Goal: Check status: Check status

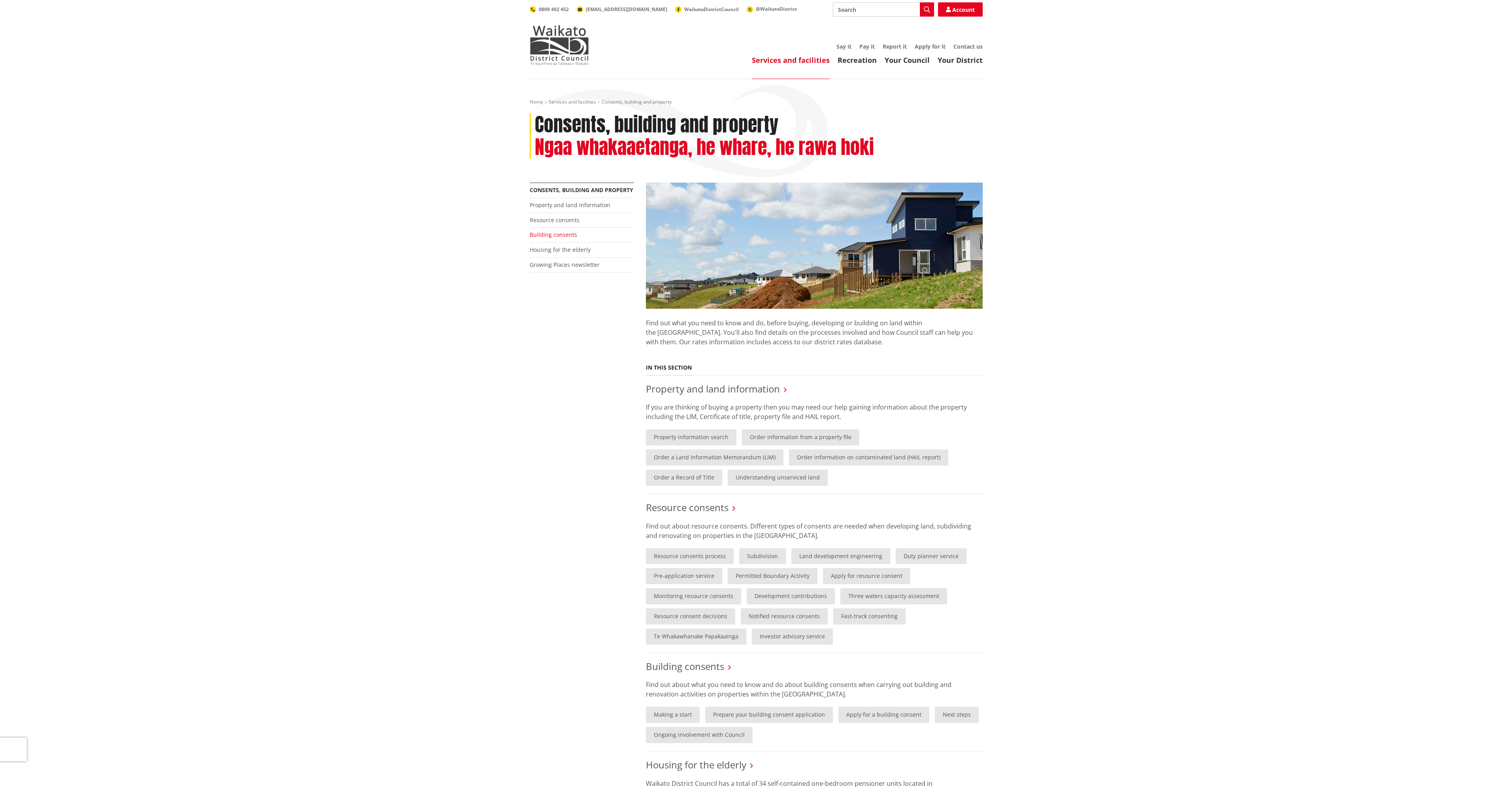
click at [543, 234] on link "Building consents" at bounding box center [553, 234] width 47 height 8
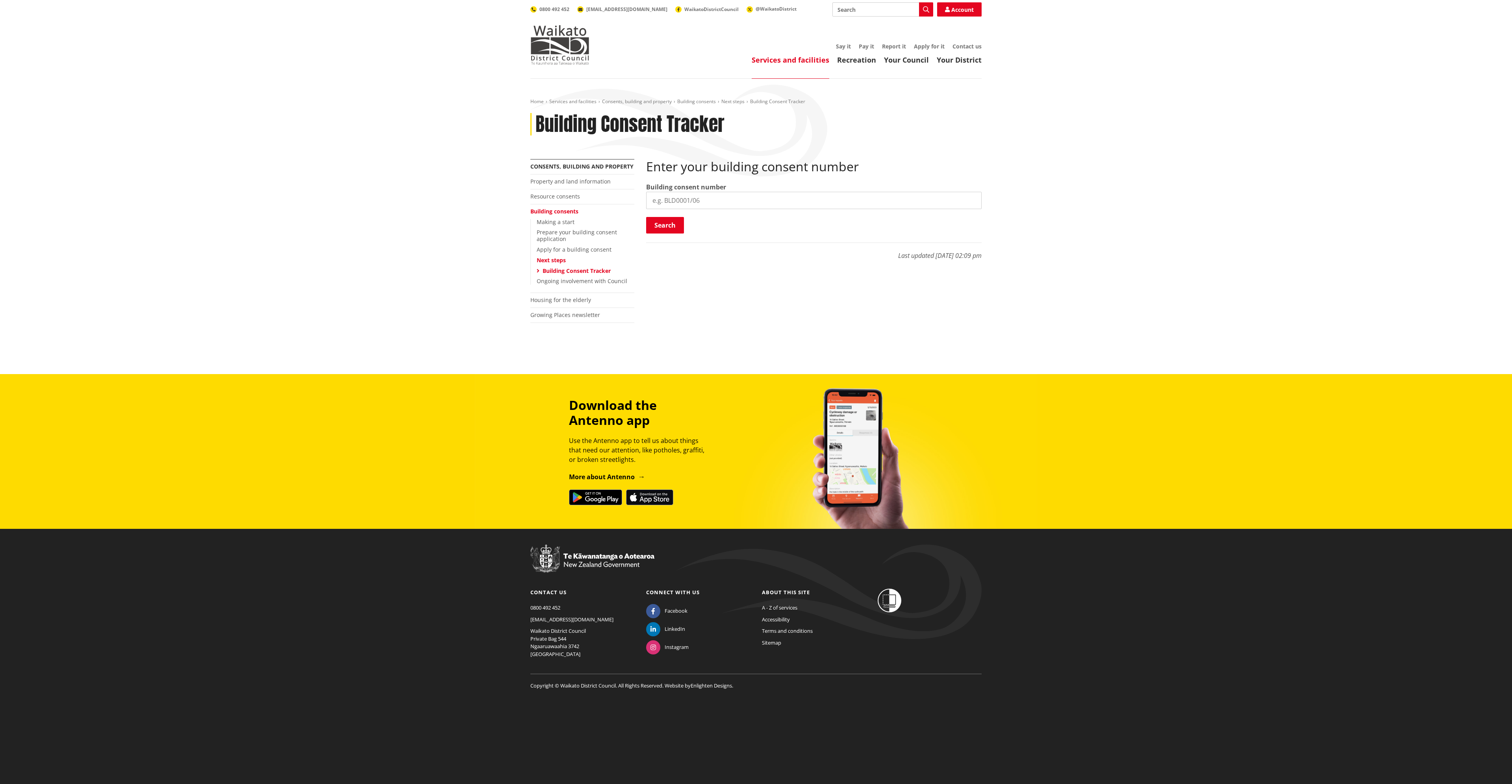
click at [707, 197] on input "search" at bounding box center [814, 201] width 336 height 18
type input "BC24-010852"
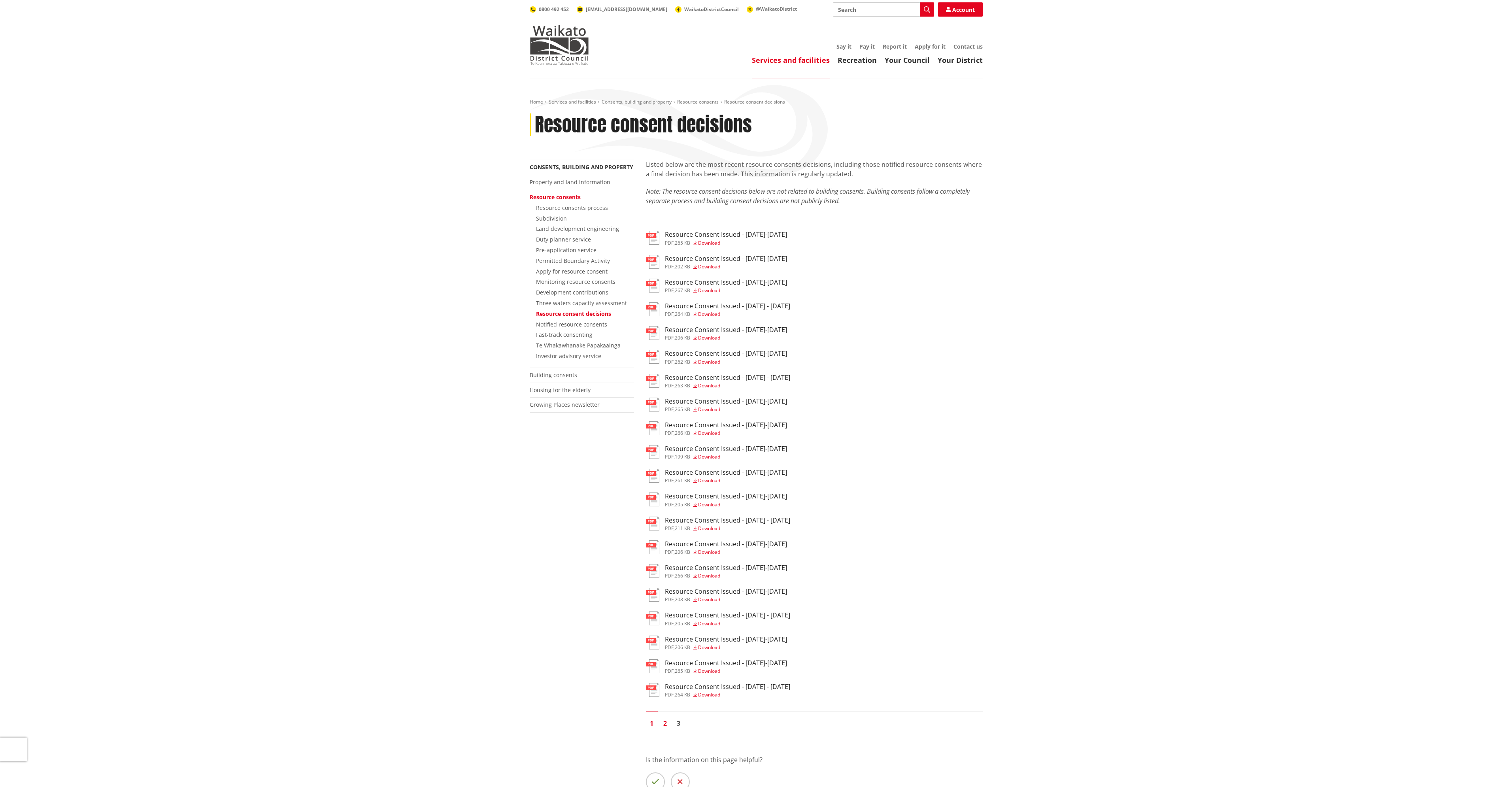
click at [665, 722] on link "2" at bounding box center [665, 723] width 12 height 12
click at [679, 726] on link "3" at bounding box center [679, 723] width 12 height 12
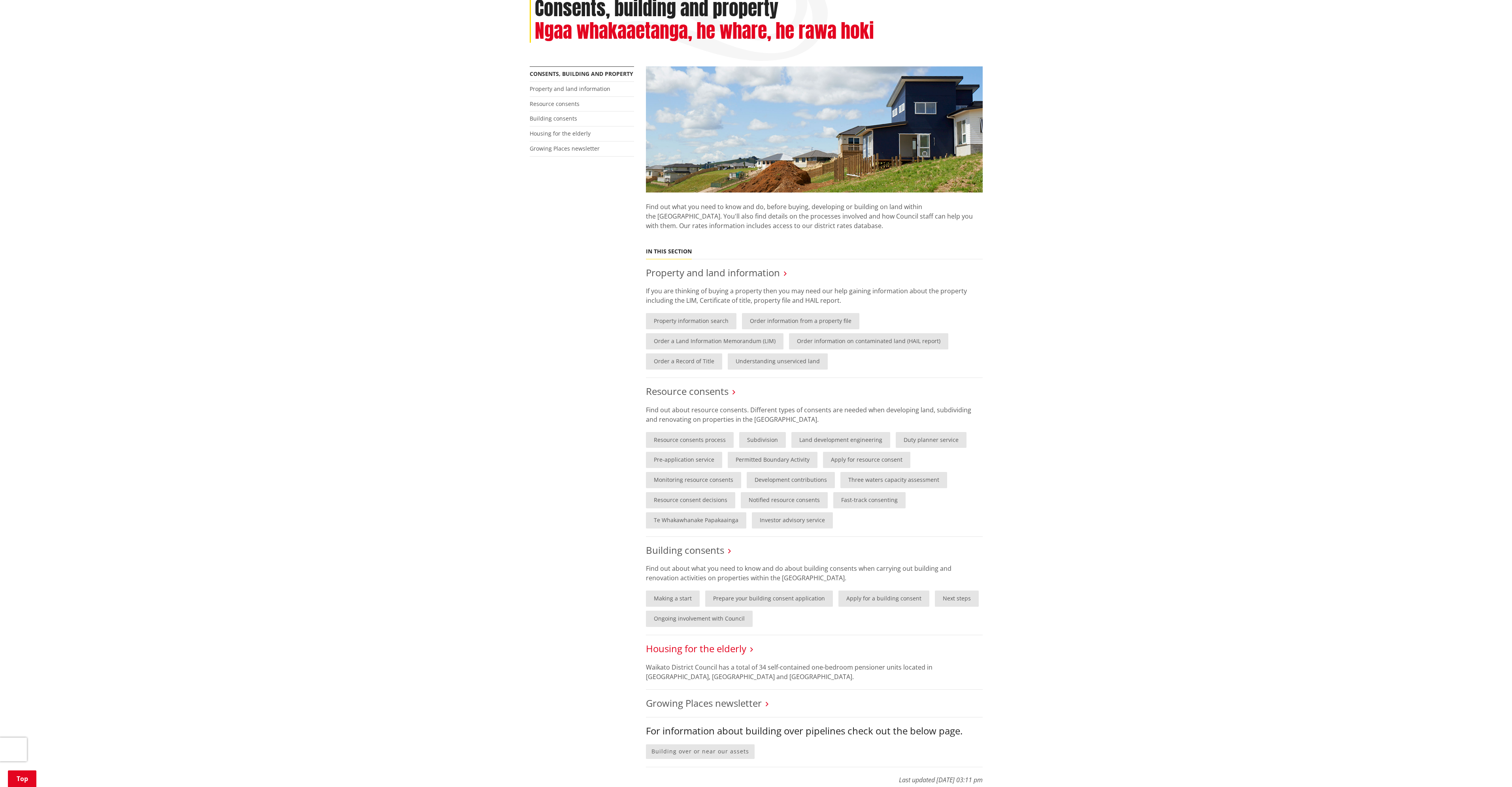
scroll to position [118, 0]
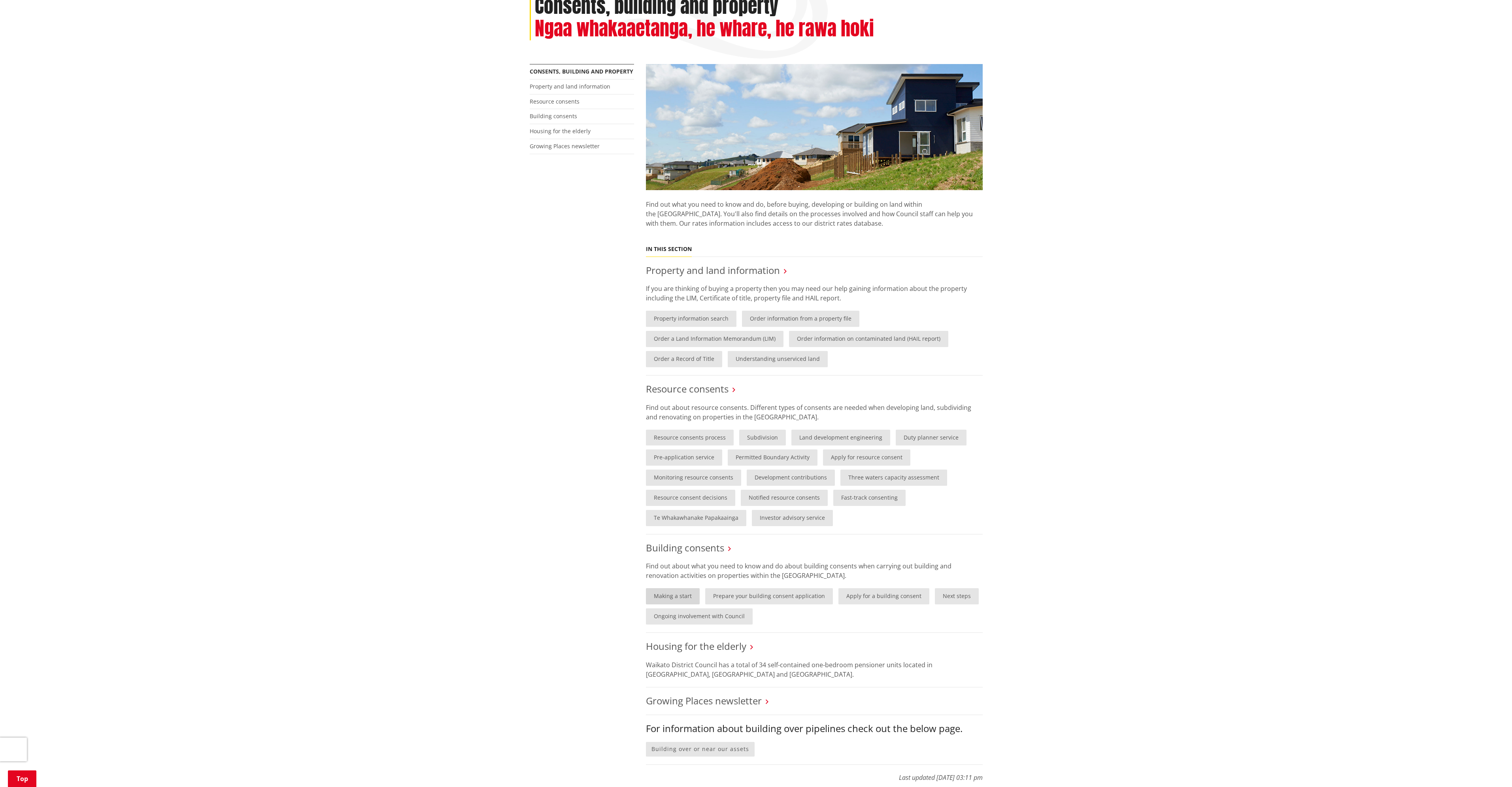
click at [683, 596] on link "Making a start" at bounding box center [672, 596] width 54 height 16
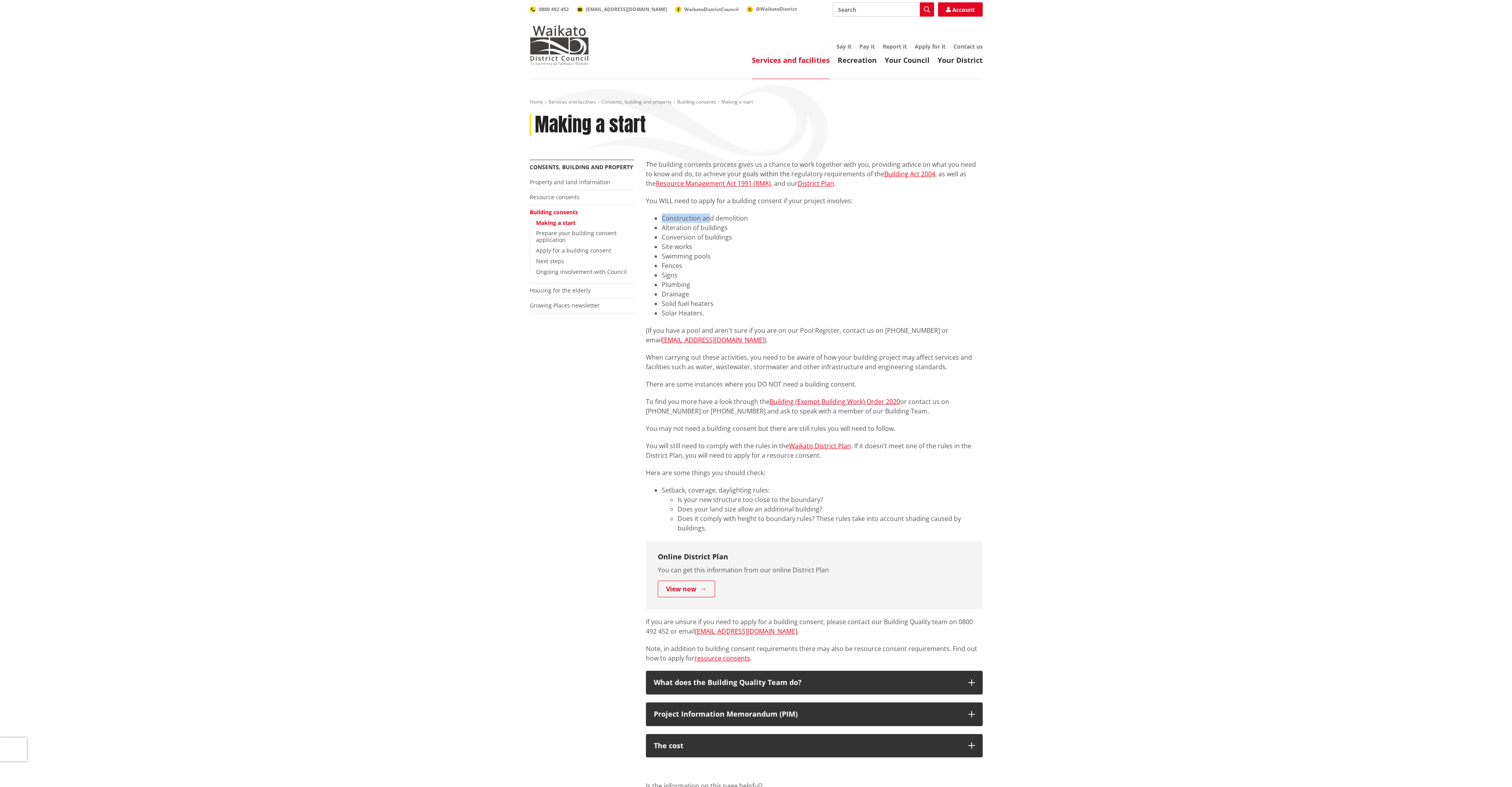
drag, startPoint x: 660, startPoint y: 217, endPoint x: 710, endPoint y: 219, distance: 50.0
click at [710, 219] on ul "Construction and demolition Alteration of buildings Conversion of buildings Sit…" at bounding box center [814, 265] width 337 height 104
click at [674, 229] on li "Alteration of buildings" at bounding box center [822, 227] width 321 height 9
drag, startPoint x: 662, startPoint y: 227, endPoint x: 739, endPoint y: 238, distance: 77.8
click at [739, 238] on ul "Construction and demolition Alteration of buildings Conversion of buildings Sit…" at bounding box center [814, 265] width 337 height 104
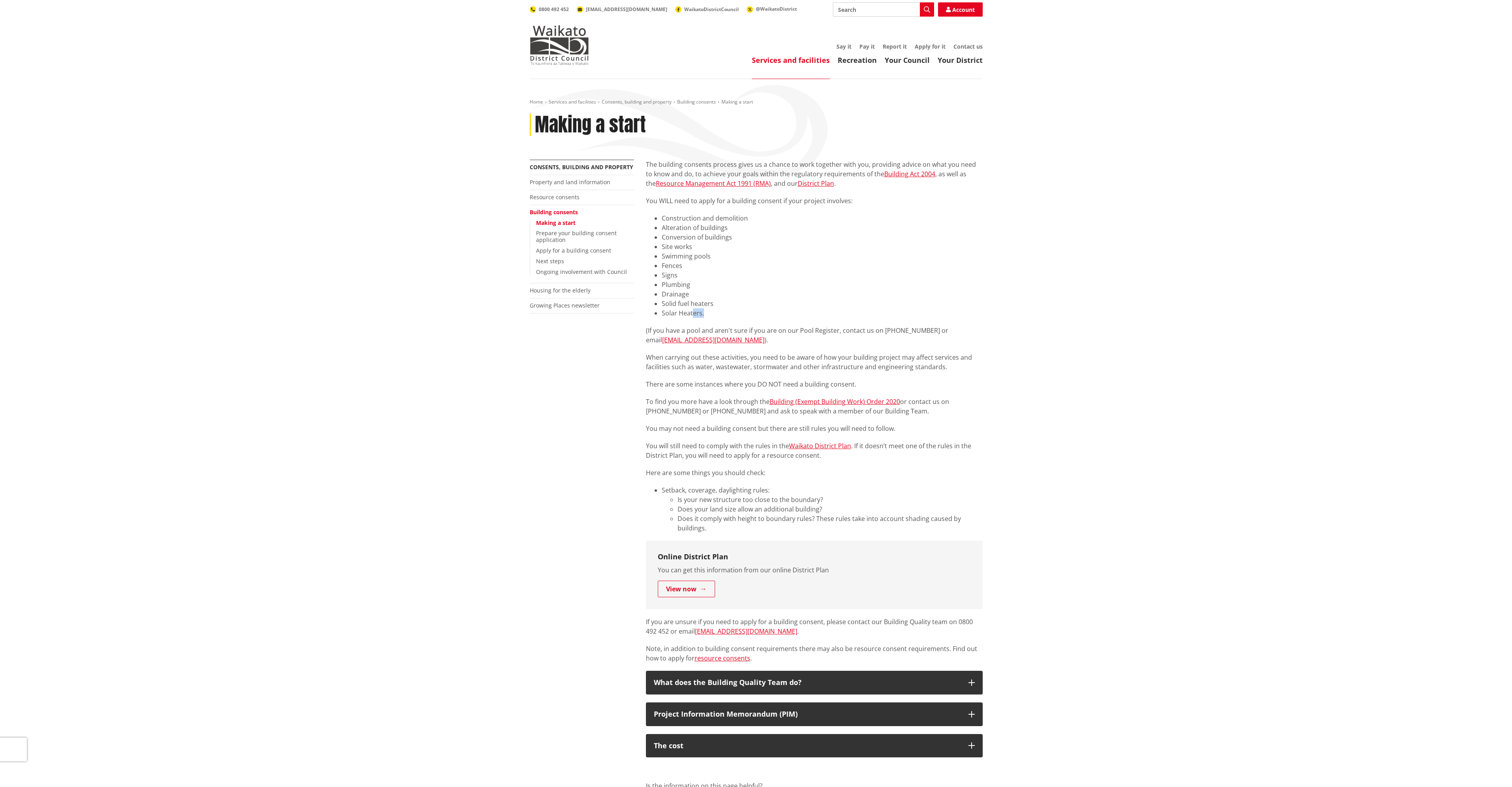
drag, startPoint x: 705, startPoint y: 313, endPoint x: 685, endPoint y: 313, distance: 20.0
click at [690, 313] on li "Solar Heaters." at bounding box center [822, 313] width 321 height 9
click at [684, 313] on li "Solar Heaters." at bounding box center [822, 313] width 321 height 9
click at [709, 316] on li "Solar Heaters." at bounding box center [822, 313] width 321 height 9
drag, startPoint x: 715, startPoint y: 313, endPoint x: 656, endPoint y: 286, distance: 64.9
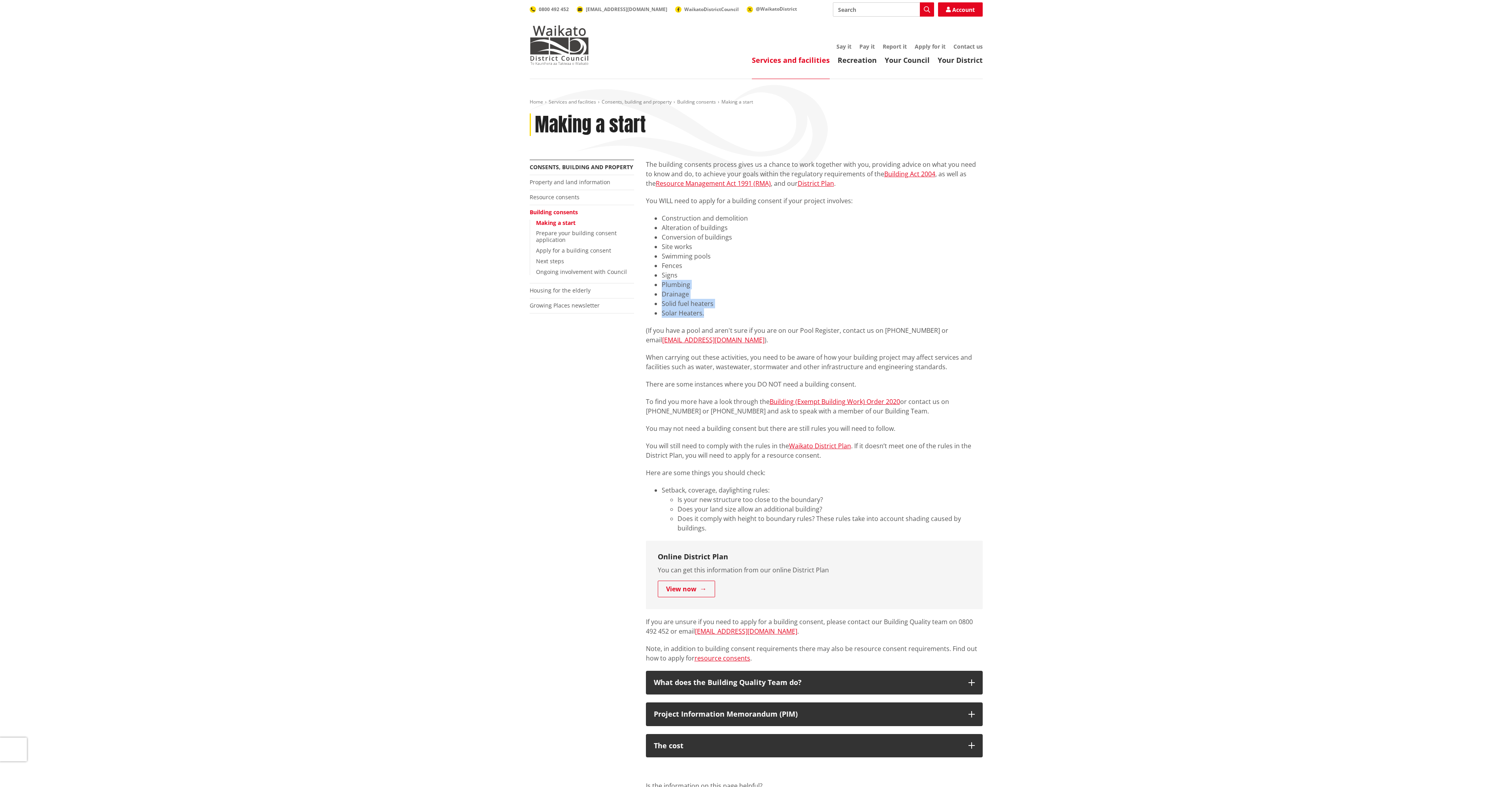
click at [656, 286] on ul "Construction and demolition Alteration of buildings Conversion of buildings Sit…" at bounding box center [814, 265] width 337 height 104
